Goal: Information Seeking & Learning: Check status

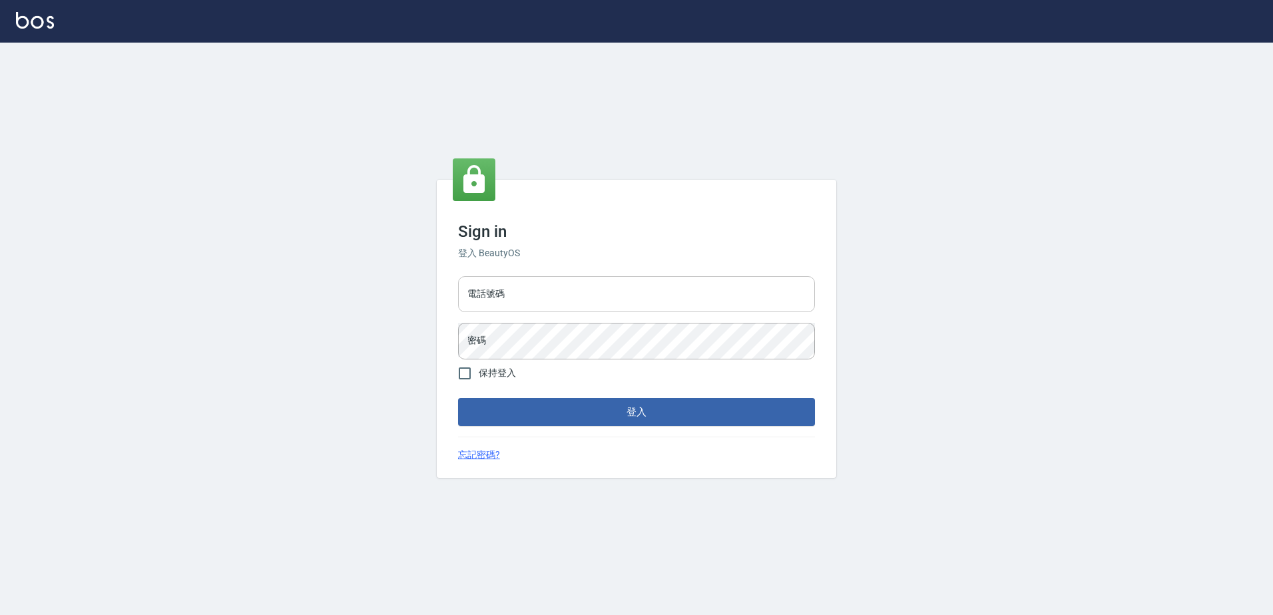
drag, startPoint x: 0, startPoint y: 0, endPoint x: 554, endPoint y: 301, distance: 630.8
click at [554, 301] on input "電話號碼" at bounding box center [636, 294] width 357 height 36
type input "0426865599"
click at [458, 398] on button "登入" at bounding box center [636, 412] width 357 height 28
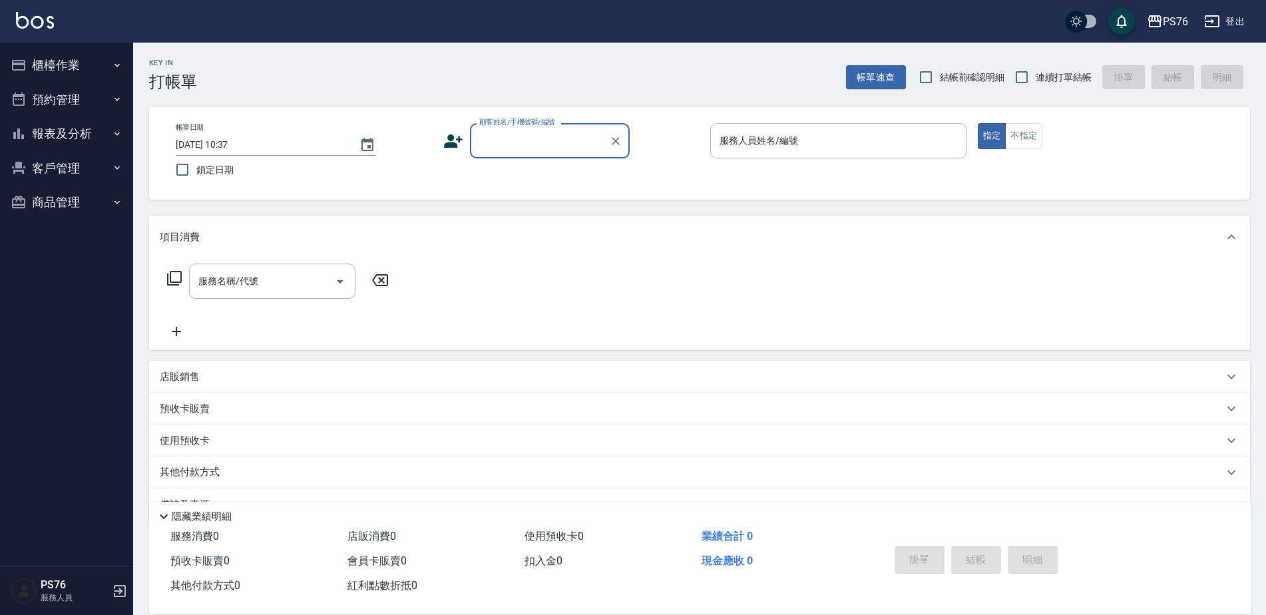
click at [87, 138] on button "報表及分析" at bounding box center [66, 133] width 122 height 35
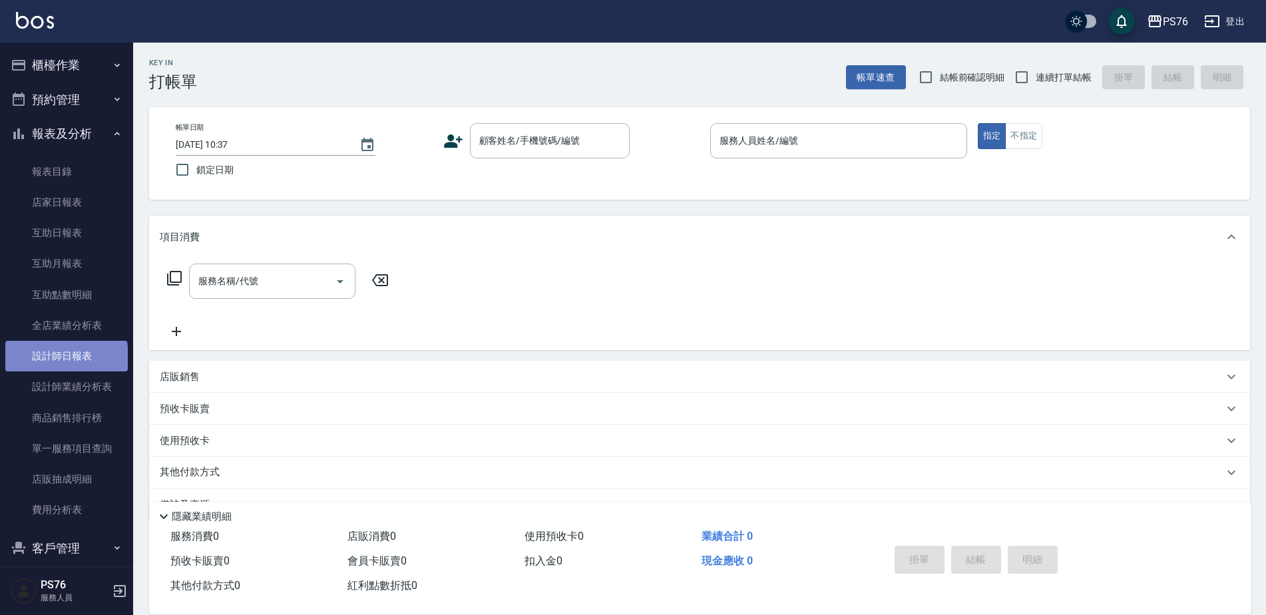
click at [65, 360] on link "設計師日報表" at bounding box center [66, 356] width 122 height 31
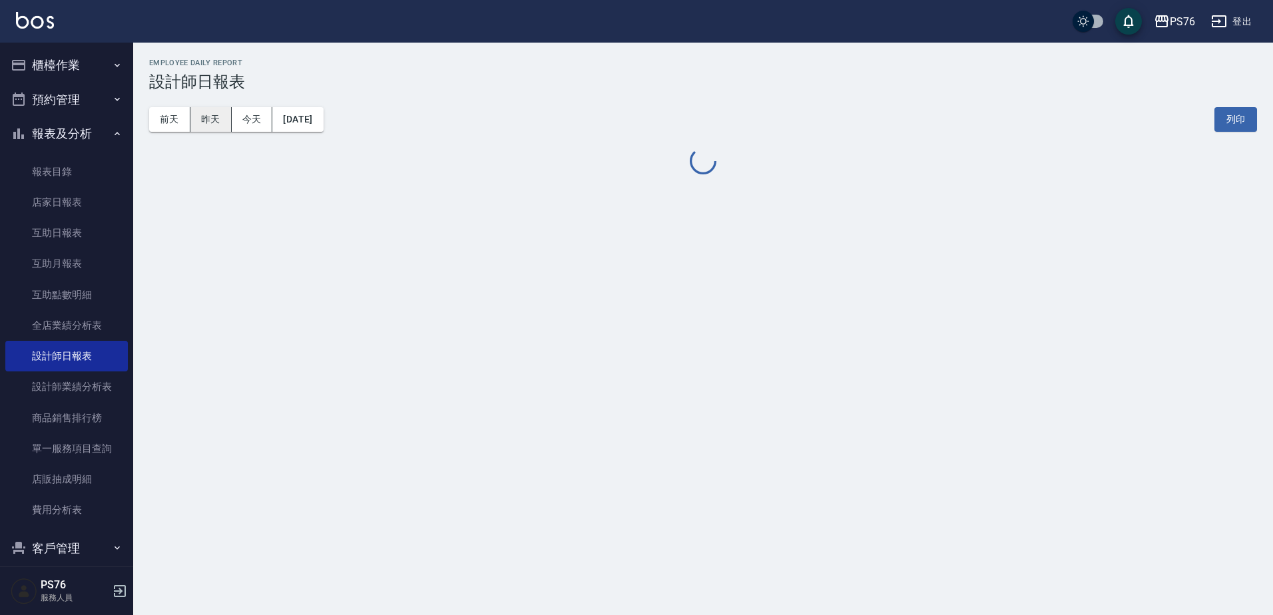
click at [213, 118] on button "昨天" at bounding box center [210, 119] width 41 height 25
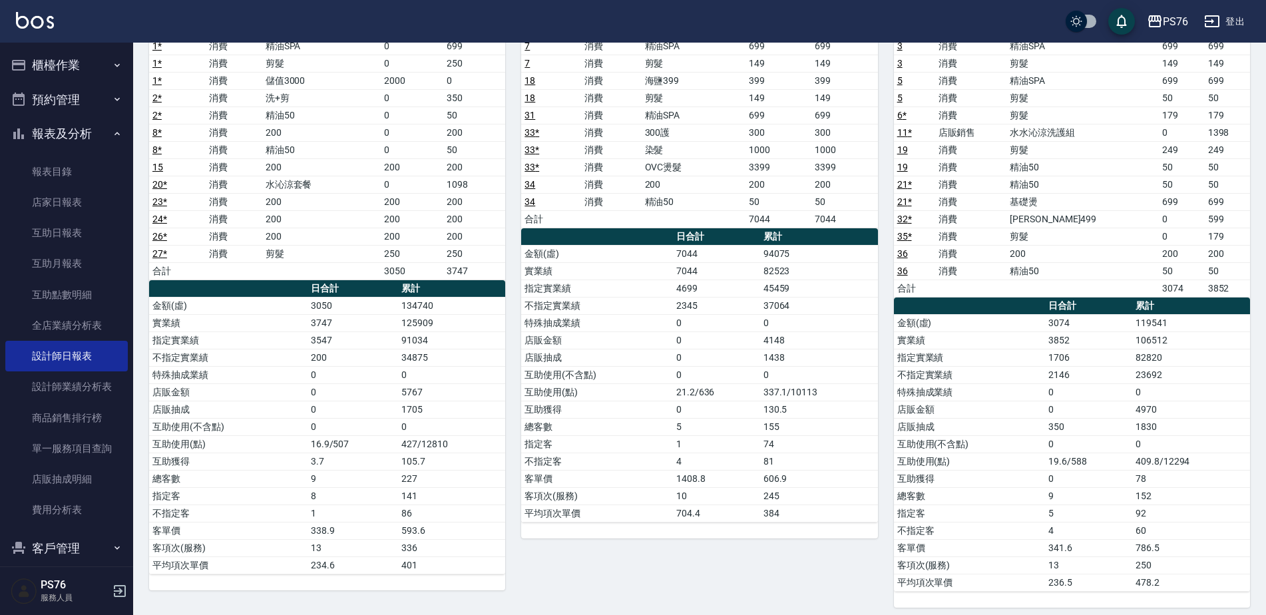
scroll to position [134, 0]
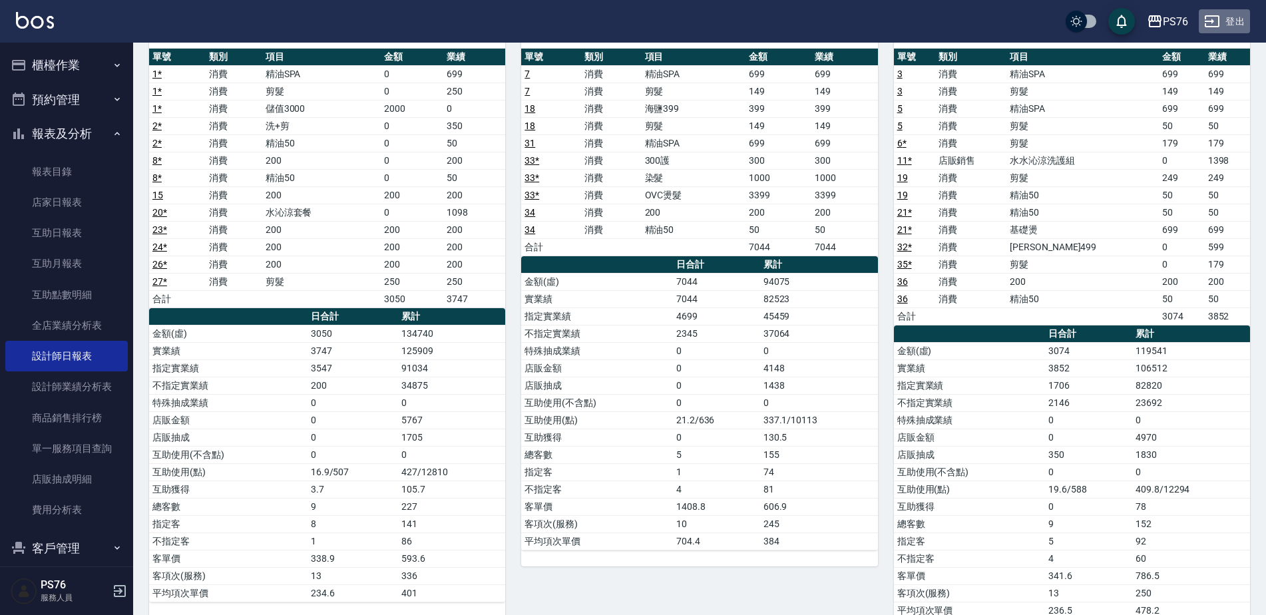
click at [1229, 23] on button "登出" at bounding box center [1224, 21] width 51 height 25
